Goal: Transaction & Acquisition: Download file/media

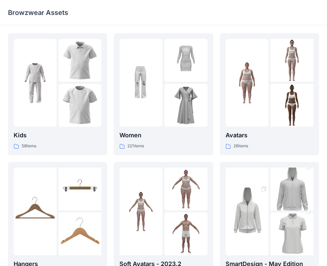
click at [118, 14] on div "Browzwear Assets" at bounding box center [137, 12] width 259 height 9
click at [168, 52] on img at bounding box center [185, 60] width 43 height 43
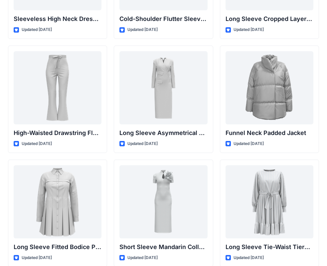
scroll to position [2525, 0]
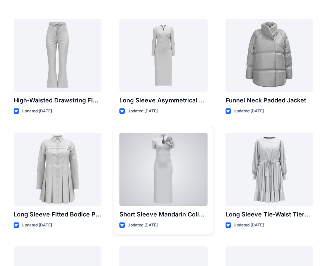
click at [184, 139] on div at bounding box center [163, 169] width 88 height 73
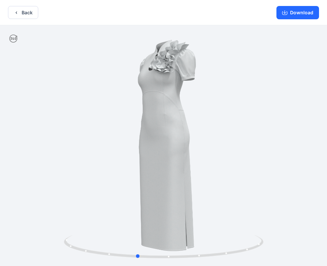
drag, startPoint x: 222, startPoint y: 166, endPoint x: 395, endPoint y: 170, distance: 172.9
click at [327, 170] on html "Back Download Version History" at bounding box center [163, 133] width 327 height 267
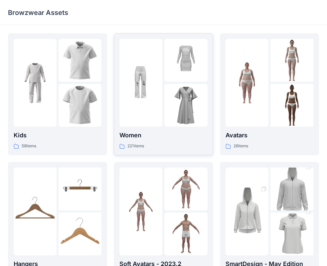
click at [152, 73] on div at bounding box center [140, 83] width 43 height 88
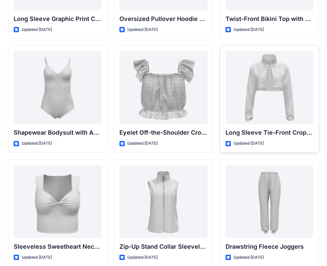
scroll to position [2136, 0]
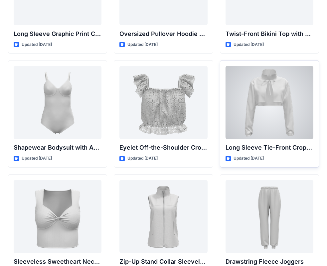
click at [294, 92] on div at bounding box center [269, 102] width 88 height 73
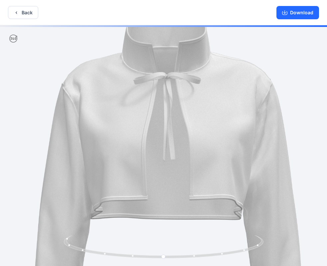
drag, startPoint x: 157, startPoint y: 71, endPoint x: 161, endPoint y: 124, distance: 53.0
click at [161, 124] on img at bounding box center [167, 200] width 454 height 454
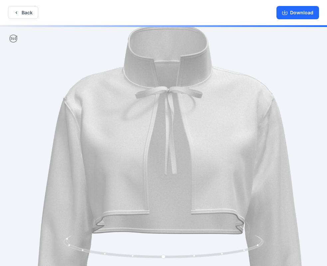
drag, startPoint x: 162, startPoint y: 98, endPoint x: 164, endPoint y: 112, distance: 14.4
click at [164, 112] on img at bounding box center [169, 214] width 454 height 454
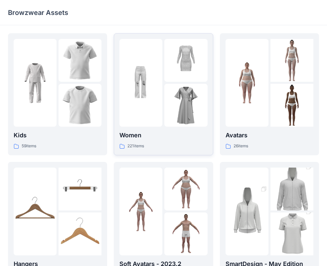
click at [172, 64] on div at bounding box center [185, 60] width 43 height 43
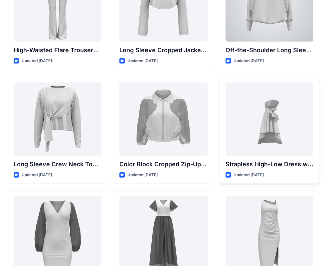
scroll to position [82, 0]
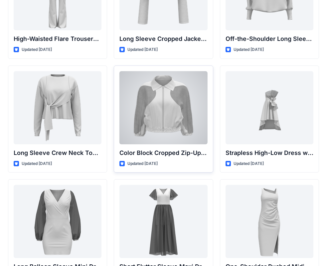
click at [157, 119] on div at bounding box center [163, 107] width 88 height 73
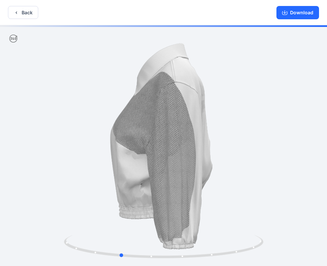
drag, startPoint x: 238, startPoint y: 96, endPoint x: 194, endPoint y: 113, distance: 46.7
click at [194, 113] on div at bounding box center [163, 146] width 327 height 242
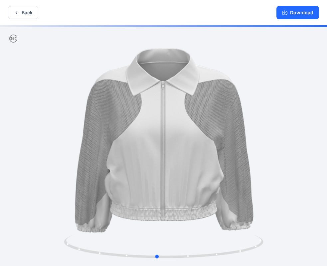
drag, startPoint x: 128, startPoint y: 115, endPoint x: 165, endPoint y: 115, distance: 36.9
click at [165, 115] on div at bounding box center [163, 146] width 327 height 242
click at [282, 12] on button "Download" at bounding box center [297, 12] width 43 height 13
